Goal: Information Seeking & Learning: Learn about a topic

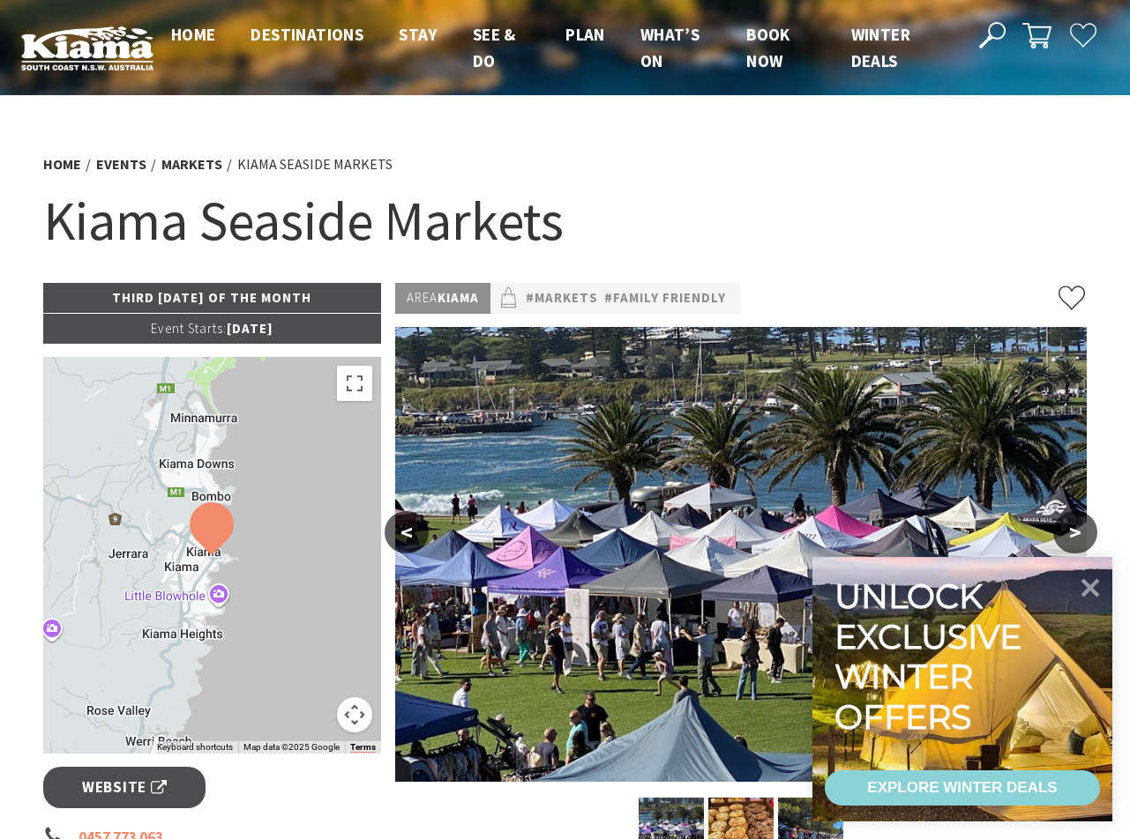
drag, startPoint x: 0, startPoint y: 0, endPoint x: 793, endPoint y: 187, distance: 814.5
click at [793, 187] on h1 "Kiama Seaside Markets" at bounding box center [565, 220] width 1044 height 71
drag, startPoint x: 124, startPoint y: 132, endPoint x: 562, endPoint y: 185, distance: 440.6
click at [563, 188] on h1 "Kiama Seaside Markets" at bounding box center [565, 220] width 1044 height 71
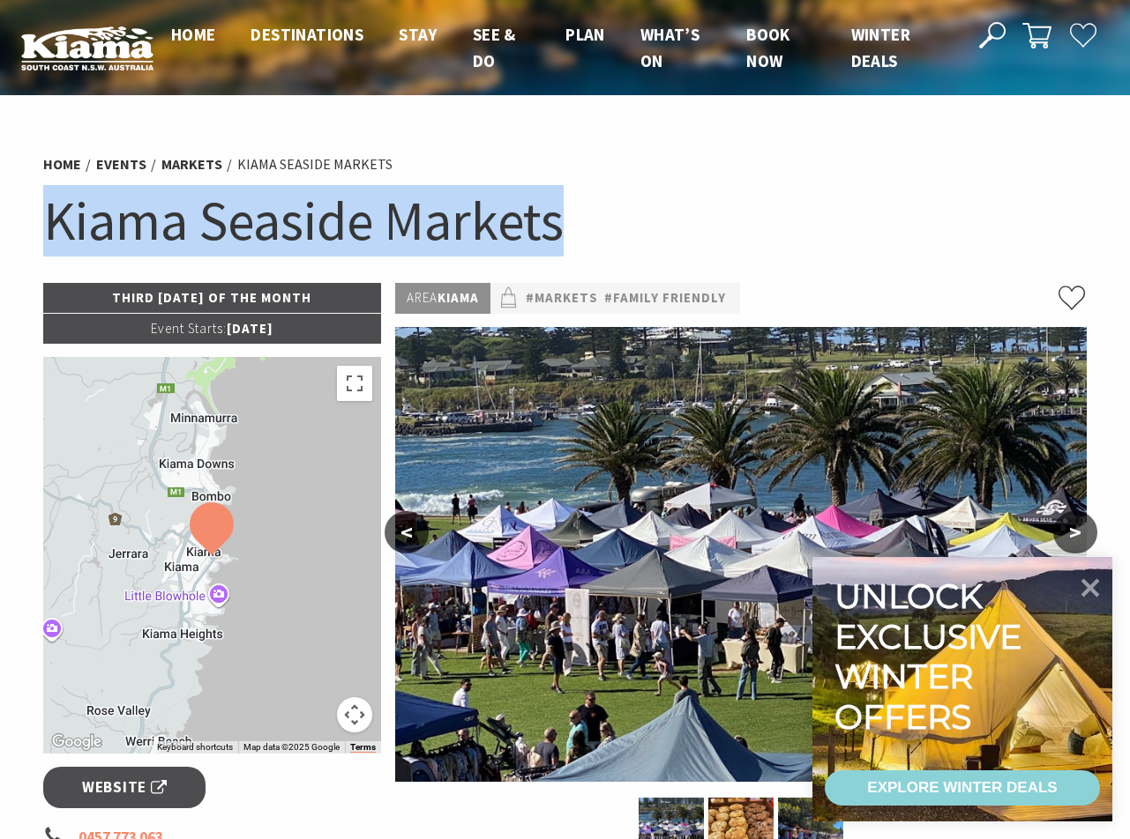
drag, startPoint x: 47, startPoint y: 215, endPoint x: 923, endPoint y: 267, distance: 878.1
click at [923, 267] on div "Home Events Markets Kiama Seaside Markets Kiama Seaside Markets" at bounding box center [565, 213] width 1058 height 139
click at [694, 203] on h1 "Kiama Seaside Markets" at bounding box center [565, 220] width 1044 height 71
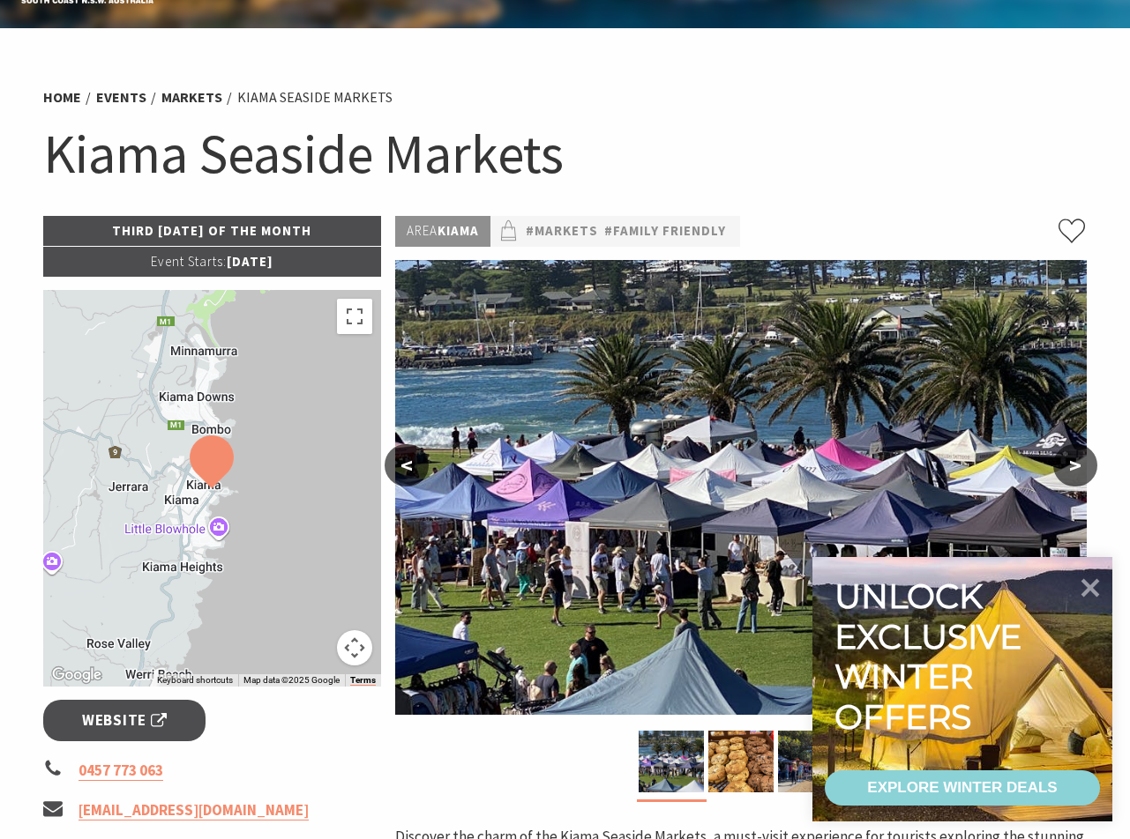
scroll to position [176, 0]
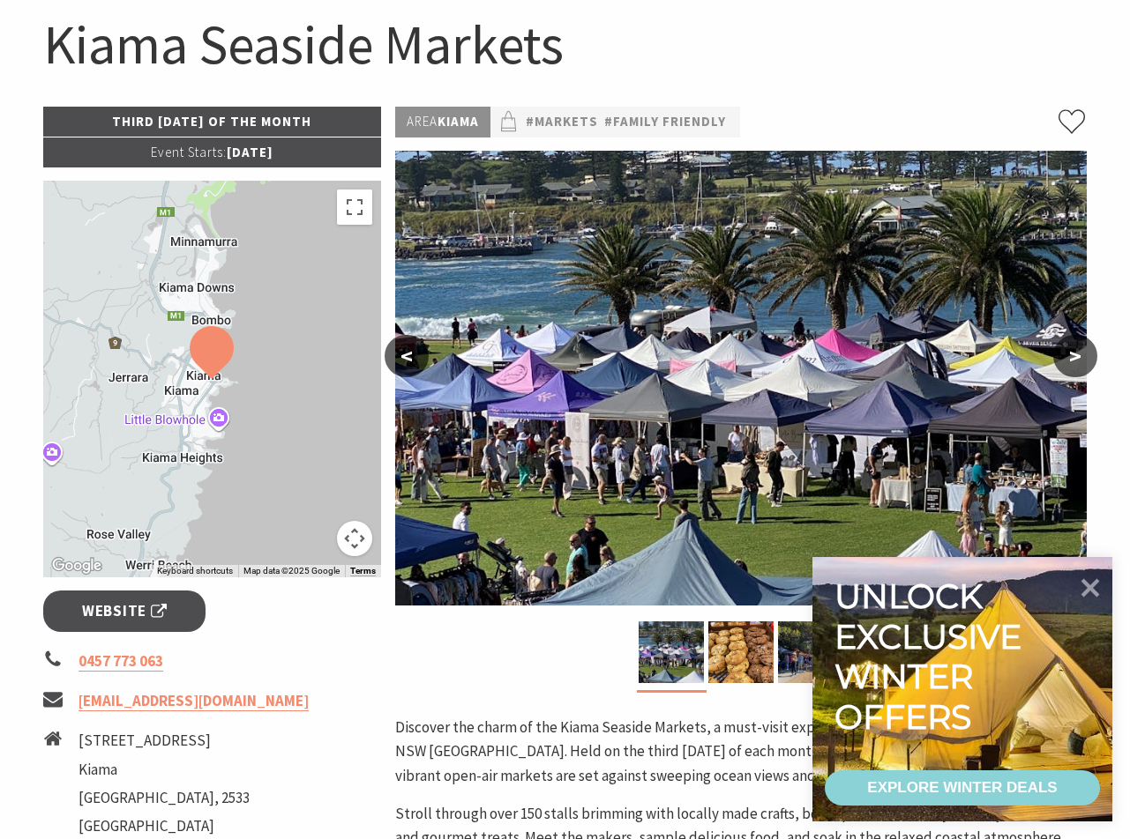
drag, startPoint x: 657, startPoint y: 409, endPoint x: 538, endPoint y: 328, distance: 144.1
click at [538, 328] on img at bounding box center [740, 378] width 691 height 455
click at [411, 355] on button "<" at bounding box center [406, 356] width 44 height 42
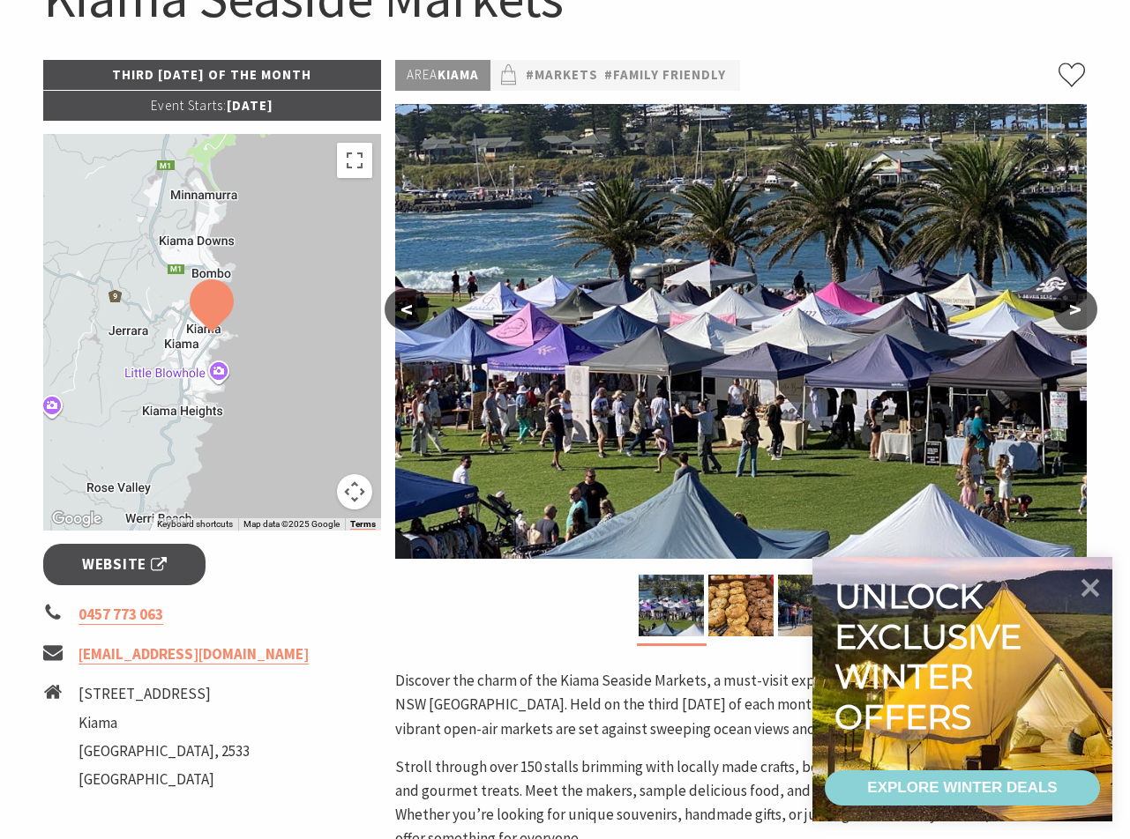
scroll to position [257, 0]
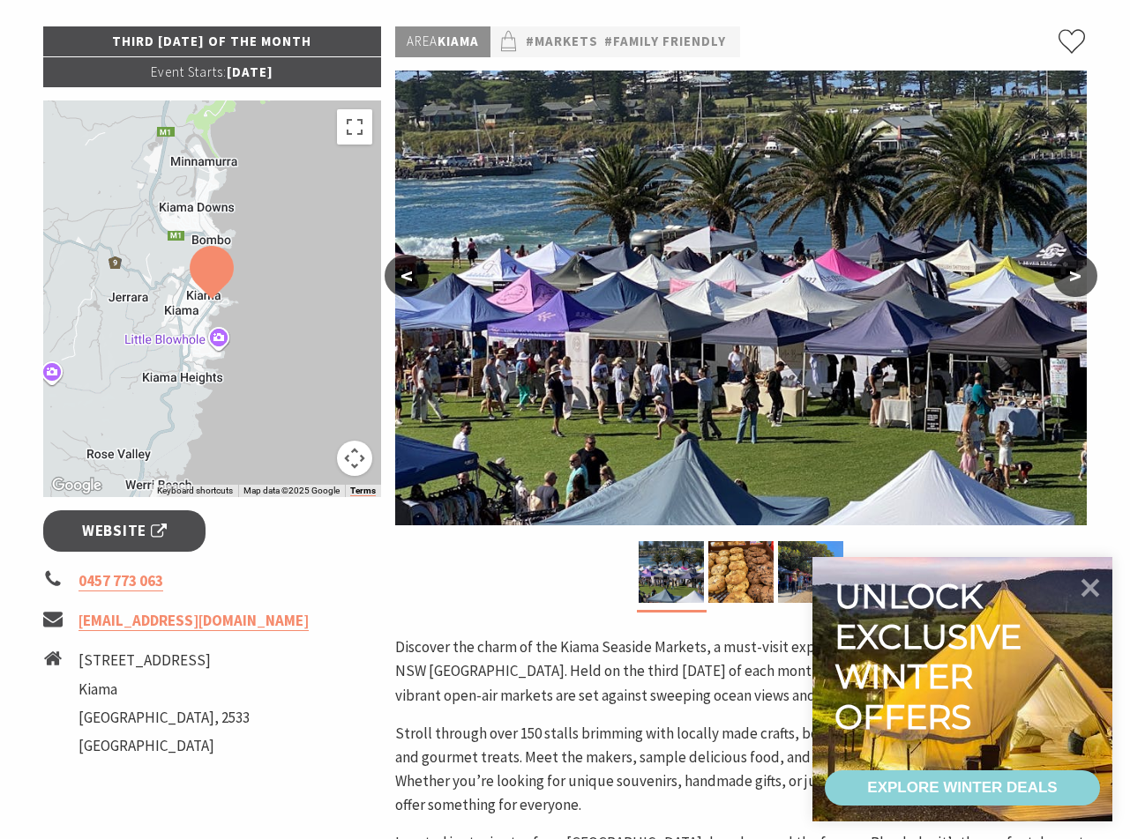
click at [464, 240] on img at bounding box center [740, 298] width 691 height 455
drag, startPoint x: 458, startPoint y: 131, endPoint x: 934, endPoint y: 94, distance: 477.6
click at [934, 94] on img at bounding box center [740, 298] width 691 height 455
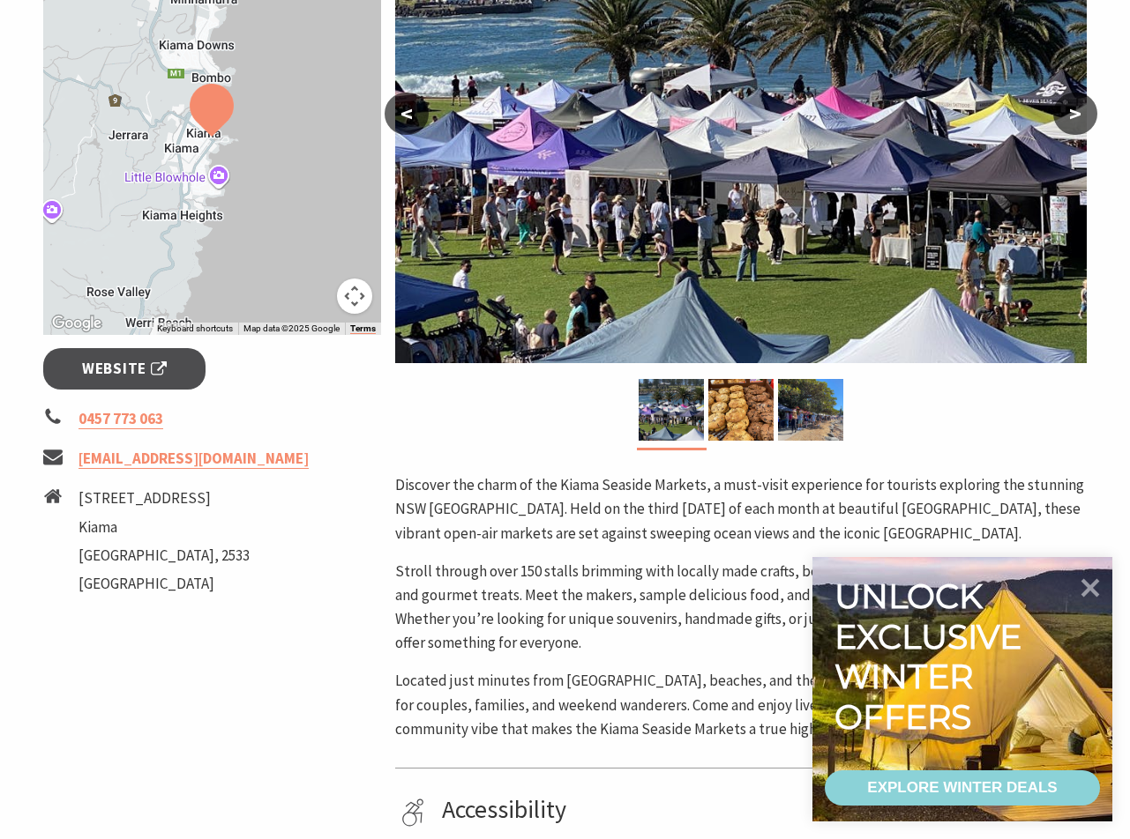
scroll to position [422, 0]
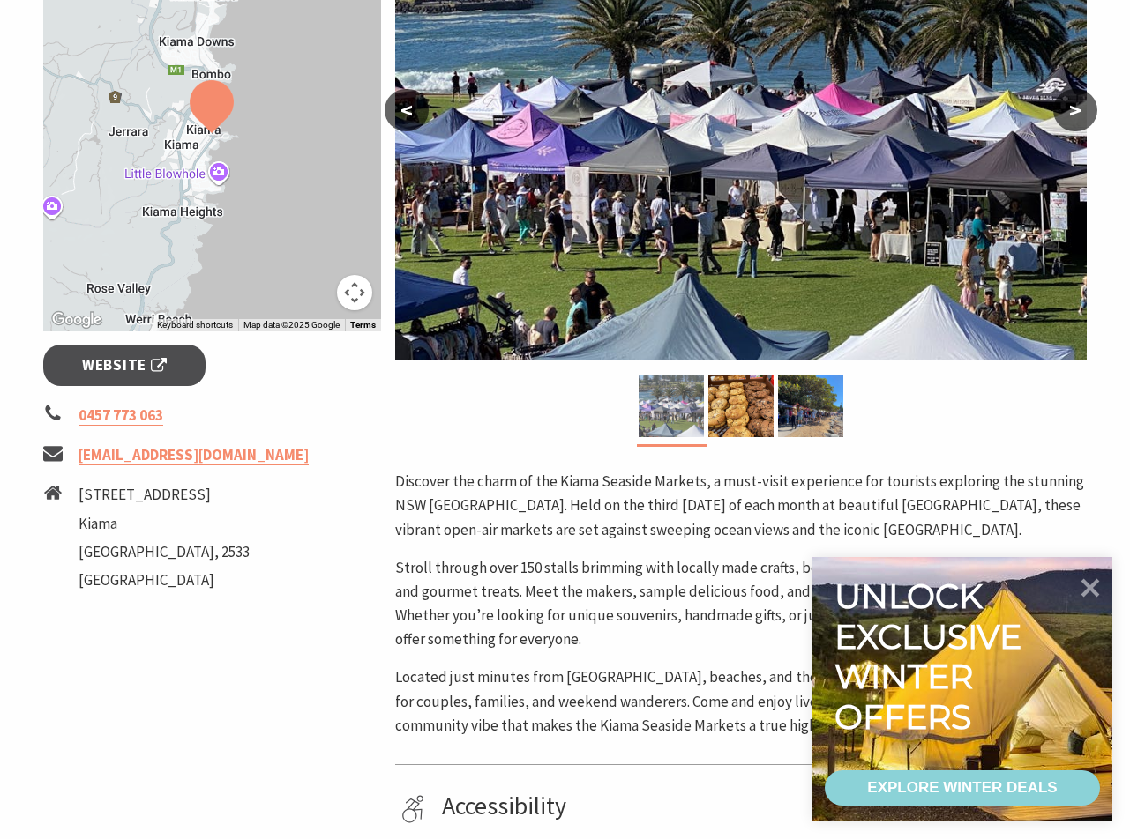
click at [676, 404] on img at bounding box center [670, 407] width 65 height 62
drag, startPoint x: 673, startPoint y: 404, endPoint x: 558, endPoint y: 437, distance: 119.4
click at [558, 437] on div at bounding box center [740, 411] width 691 height 71
click at [594, 180] on img at bounding box center [740, 132] width 691 height 455
click at [1120, 384] on section "Home Events Markets Kiama Seaside Markets Kiama Seaside Markets Third Sunday of…" at bounding box center [565, 350] width 1130 height 1355
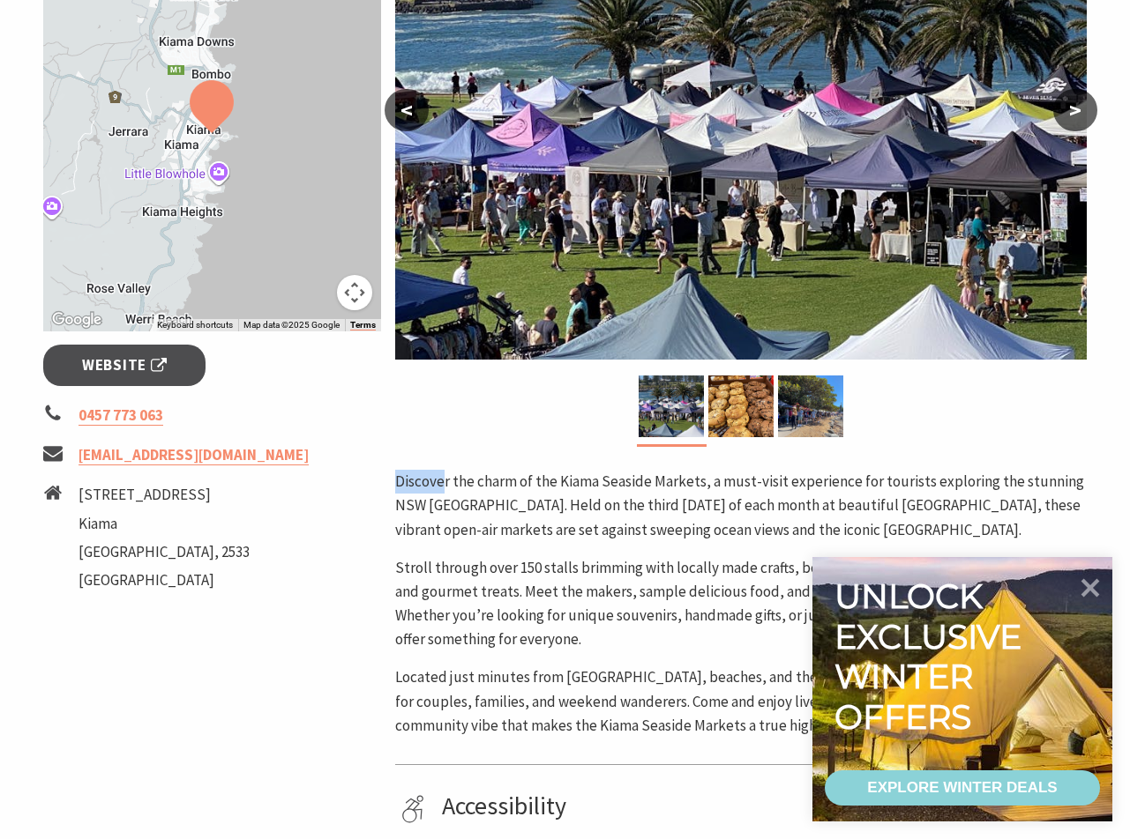
drag, startPoint x: 395, startPoint y: 482, endPoint x: 446, endPoint y: 484, distance: 51.2
click at [446, 484] on p "Discover the charm of the Kiama Seaside Markets, a must-visit experience for to…" at bounding box center [740, 506] width 691 height 72
click at [1092, 588] on icon at bounding box center [1090, 587] width 21 height 21
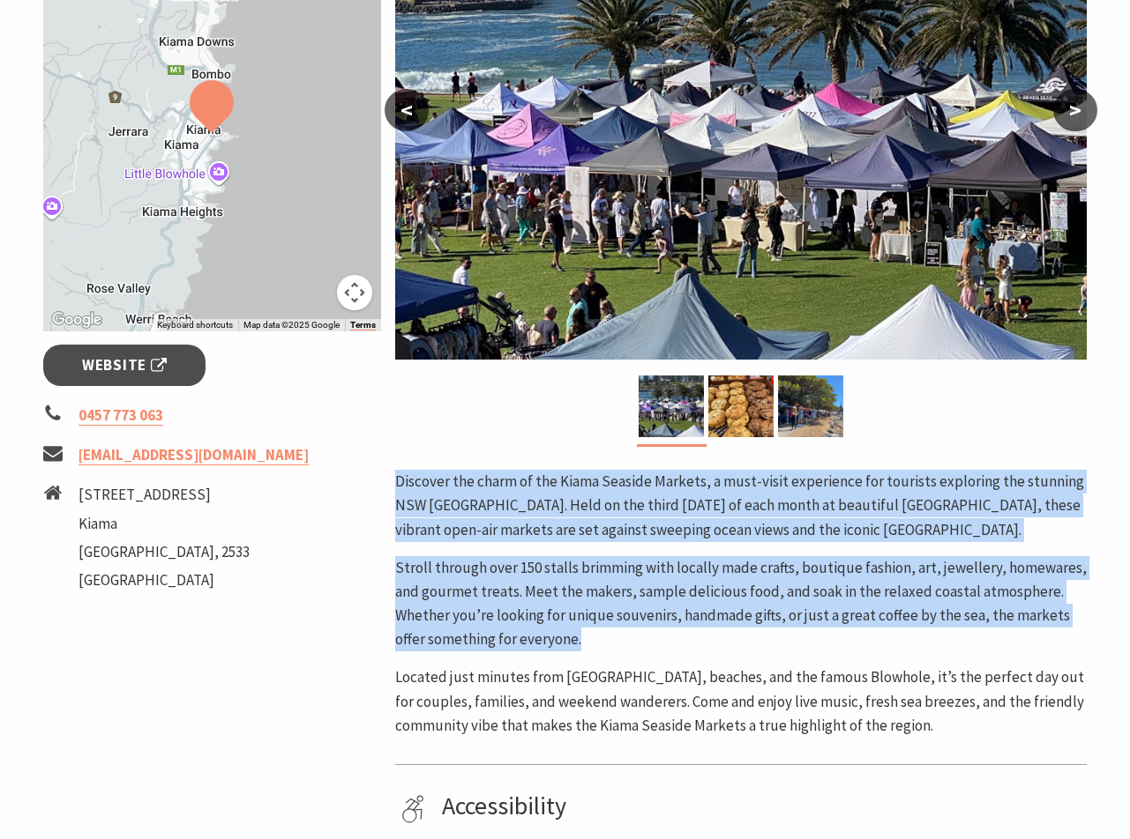
drag, startPoint x: 396, startPoint y: 481, endPoint x: 992, endPoint y: 637, distance: 616.2
click at [992, 637] on div "Discover the charm of the Kiama Seaside Markets, a must-visit experience for to…" at bounding box center [740, 604] width 691 height 268
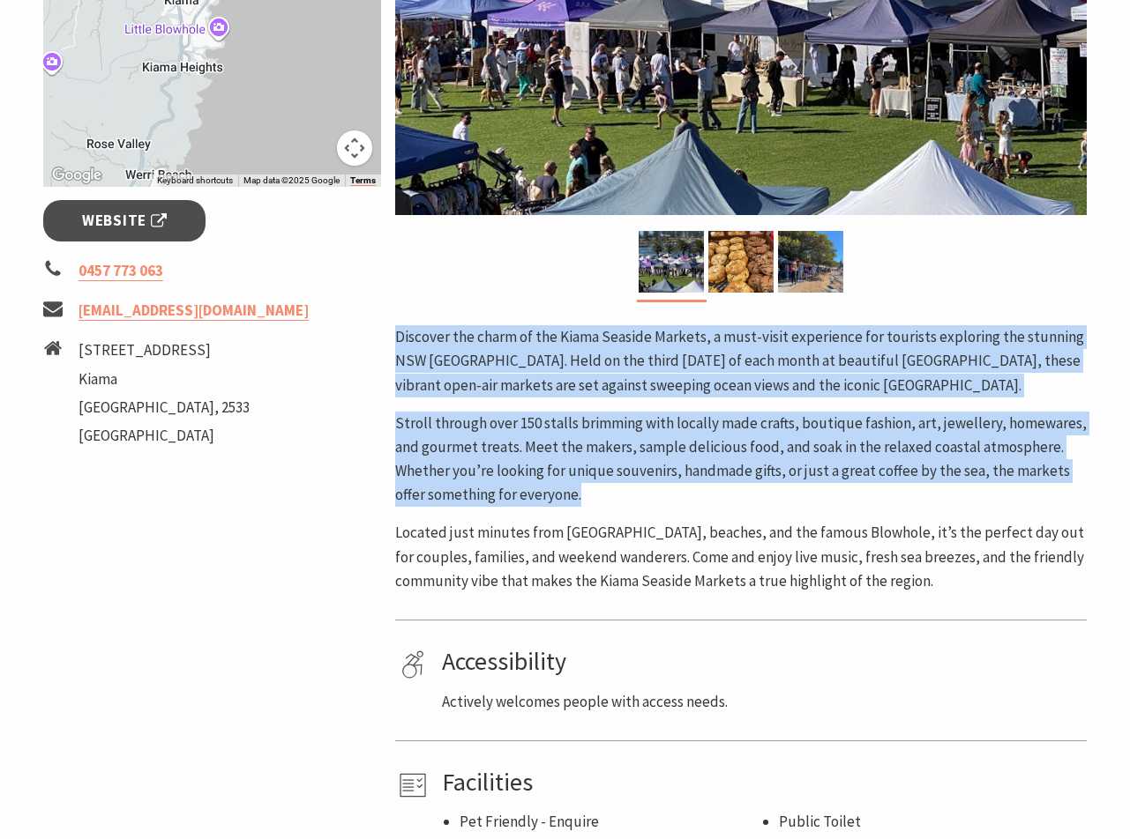
scroll to position [582, 0]
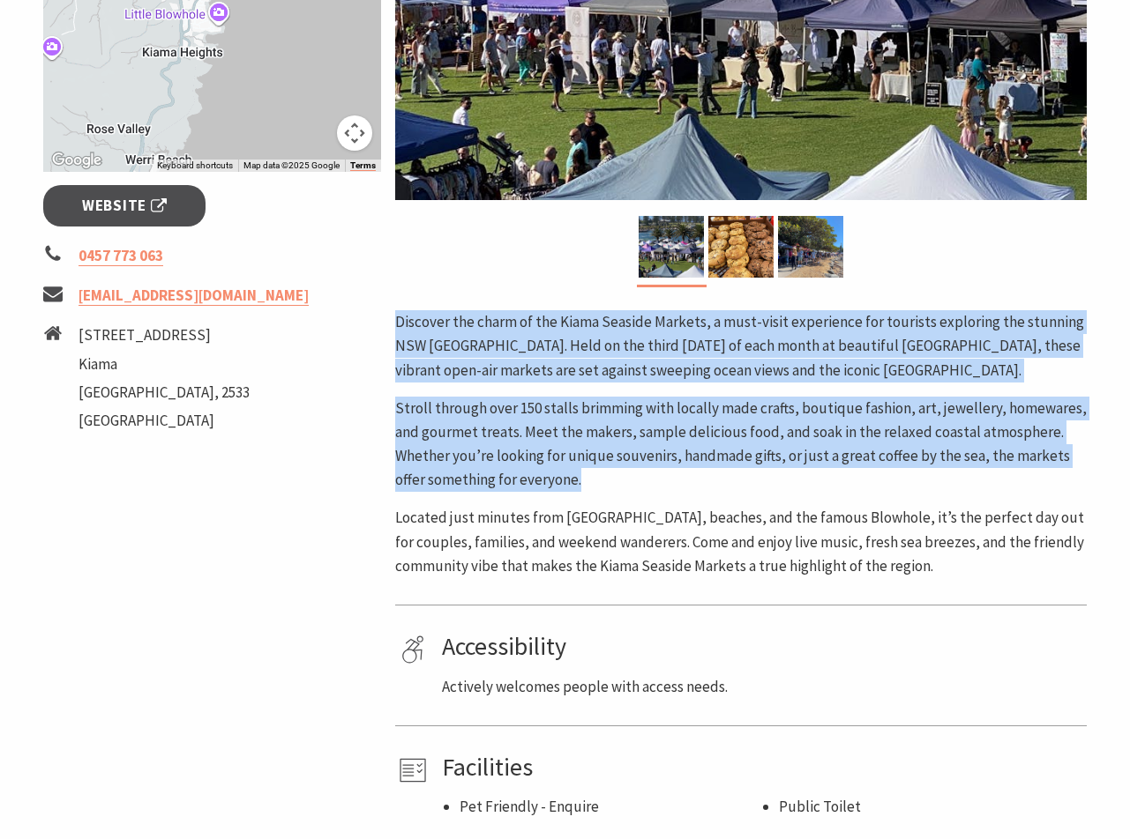
copy div "Discover the charm of the Kiama Seaside Markets, a must-visit experience for to…"
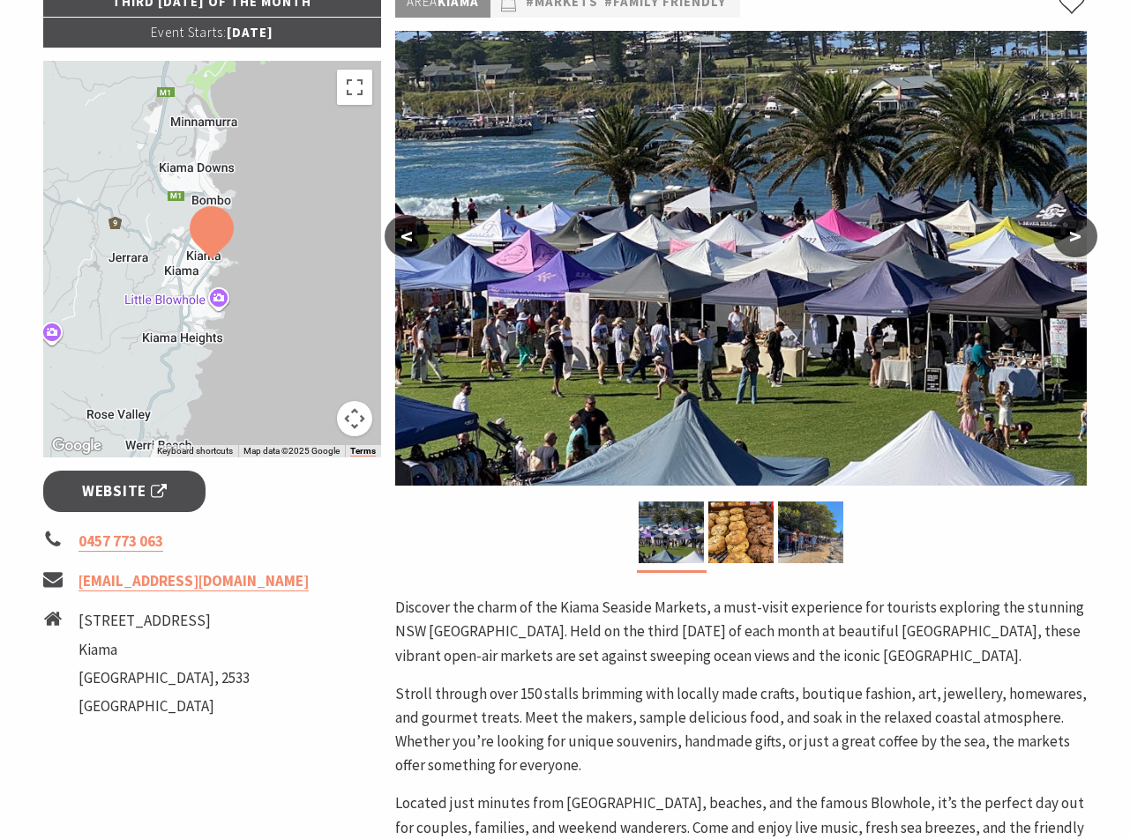
scroll to position [323, 0]
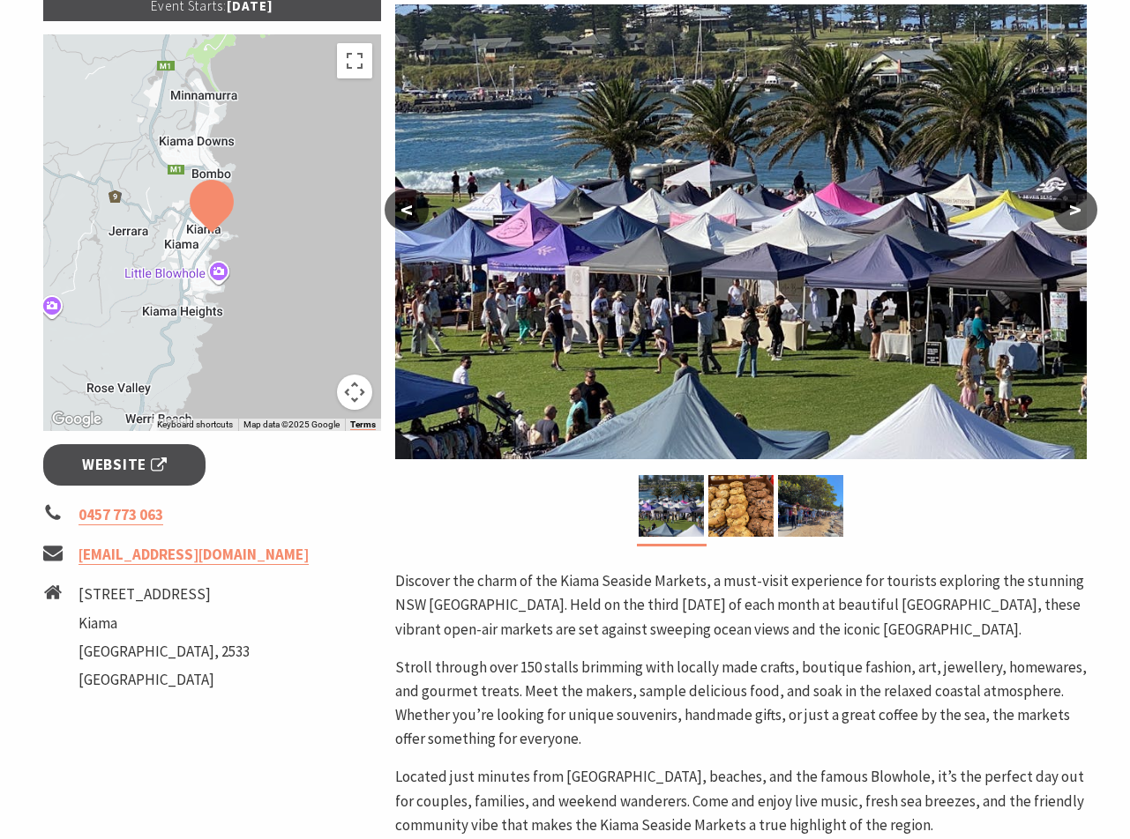
drag, startPoint x: 1137, startPoint y: 81, endPoint x: 1149, endPoint y: 178, distance: 97.8
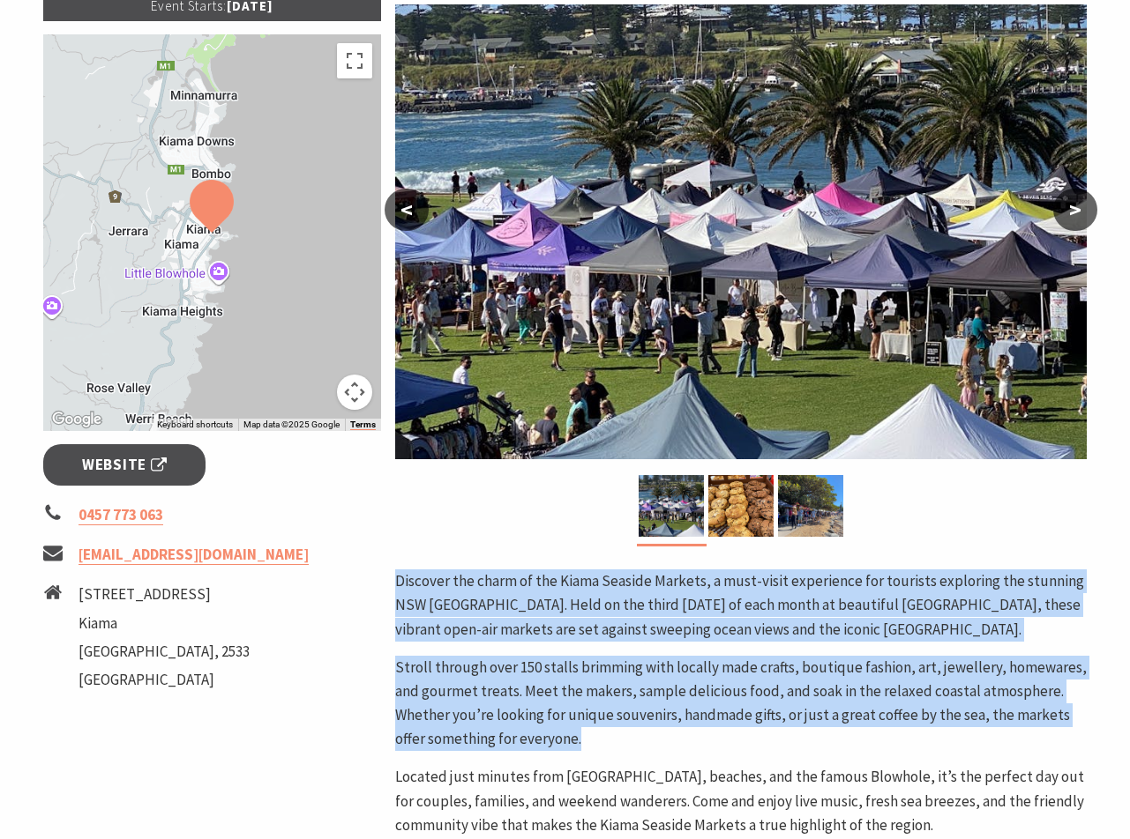
drag, startPoint x: 396, startPoint y: 579, endPoint x: 744, endPoint y: 735, distance: 381.7
click at [744, 735] on div "Discover the charm of the Kiama Seaside Markets, a must-visit experience for to…" at bounding box center [740, 704] width 691 height 268
copy div "Discover the charm of the Kiama Seaside Markets, a must-visit experience for to…"
drag, startPoint x: 548, startPoint y: 593, endPoint x: 519, endPoint y: 590, distance: 29.2
drag, startPoint x: 519, startPoint y: 590, endPoint x: 423, endPoint y: 601, distance: 95.8
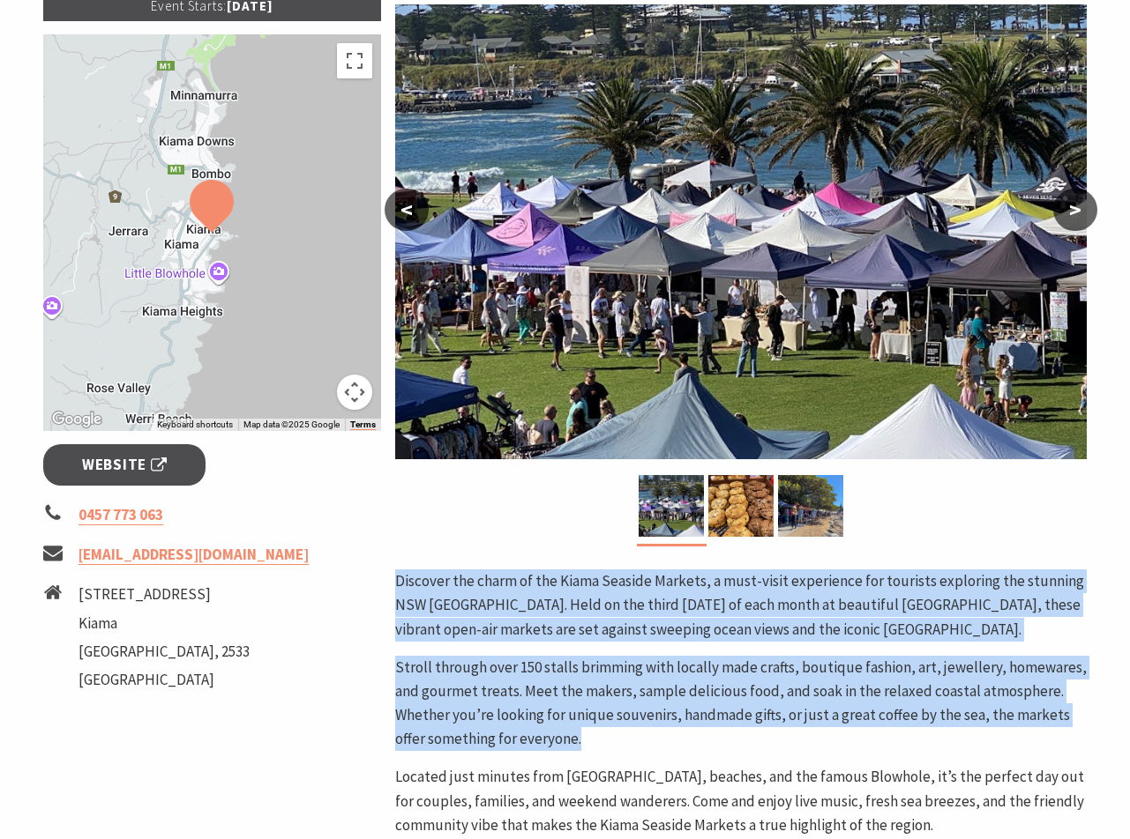
click at [423, 601] on p "Discover the charm of the Kiama Seaside Markets, a must-visit experience for to…" at bounding box center [740, 606] width 691 height 72
drag, startPoint x: 396, startPoint y: 584, endPoint x: 650, endPoint y: 743, distance: 300.0
click at [650, 743] on div "Discover the charm of the Kiama Seaside Markets, a must-visit experience for to…" at bounding box center [740, 704] width 691 height 268
copy div "Discover the charm of the Kiama Seaside Markets, a must-visit experience for to…"
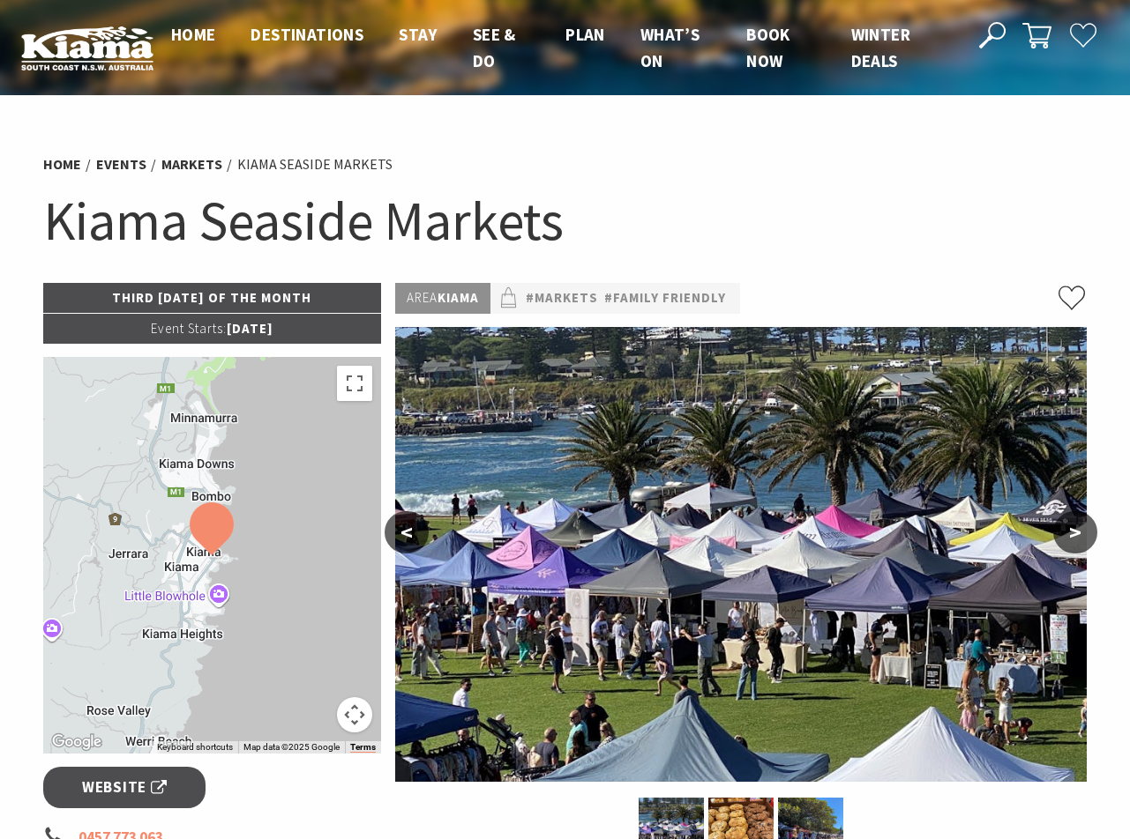
scroll to position [176, 0]
